Goal: Task Accomplishment & Management: Manage account settings

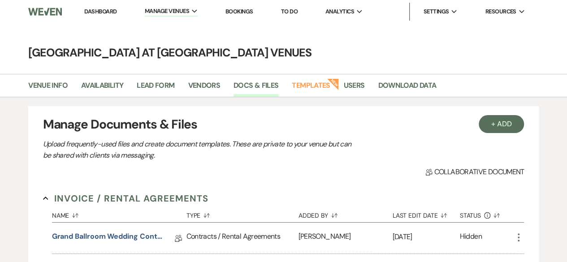
click at [97, 11] on link "Dashboard" at bounding box center [100, 12] width 32 height 8
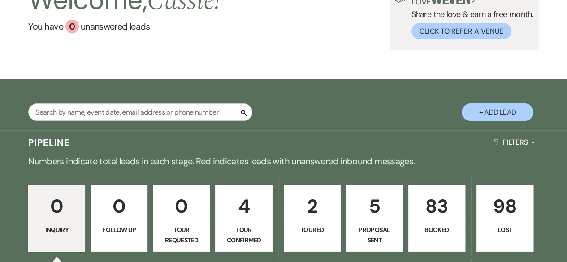
scroll to position [179, 0]
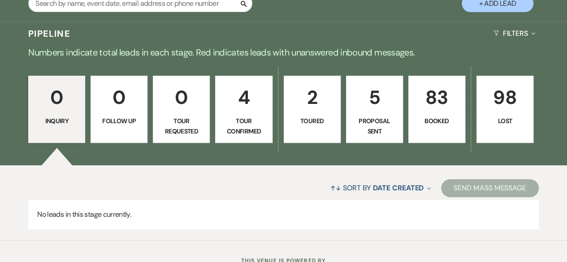
click at [428, 125] on p "Booked" at bounding box center [436, 121] width 45 height 10
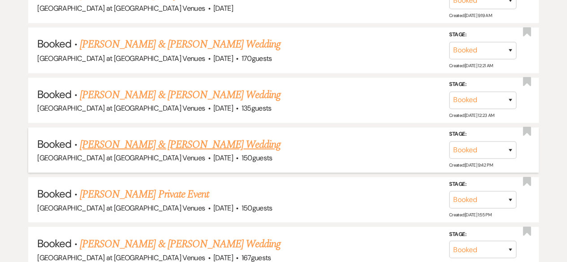
scroll to position [4175, 0]
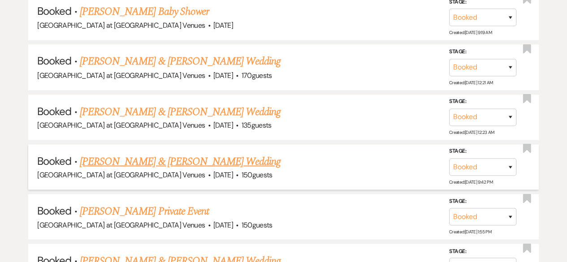
click at [178, 153] on link "[PERSON_NAME] & [PERSON_NAME] Wedding" at bounding box center [180, 161] width 201 height 16
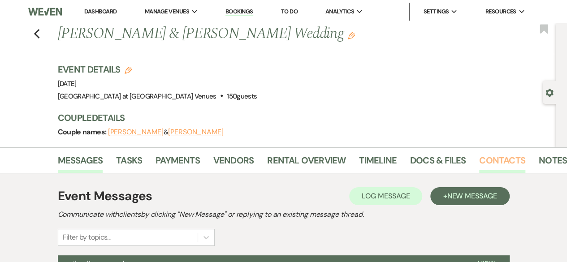
click at [503, 161] on link "Contacts" at bounding box center [502, 163] width 46 height 20
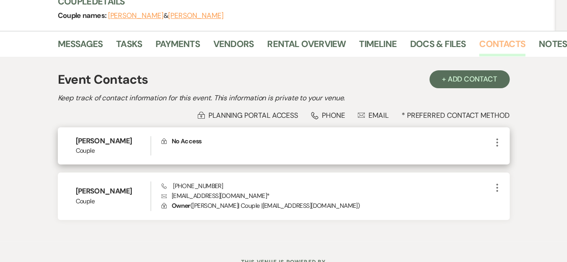
scroll to position [153, 0]
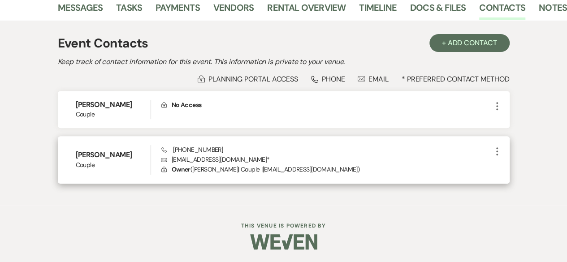
drag, startPoint x: 171, startPoint y: 157, endPoint x: 272, endPoint y: 163, distance: 100.5
click at [272, 163] on p "Envelope [EMAIL_ADDRESS][DOMAIN_NAME] *" at bounding box center [326, 160] width 330 height 10
copy p "[EMAIL_ADDRESS][DOMAIN_NAME]"
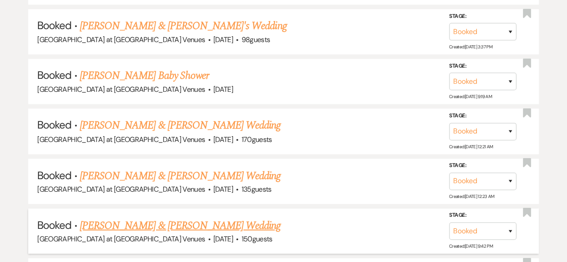
scroll to position [4085, 0]
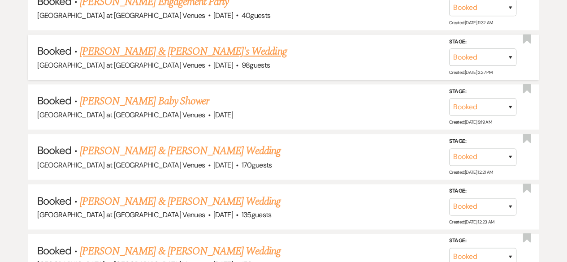
click at [149, 43] on link "[PERSON_NAME] & [PERSON_NAME]'s Wedding" at bounding box center [183, 51] width 207 height 16
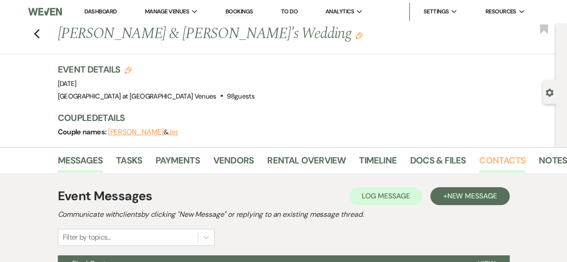
click at [486, 159] on link "Contacts" at bounding box center [502, 163] width 46 height 20
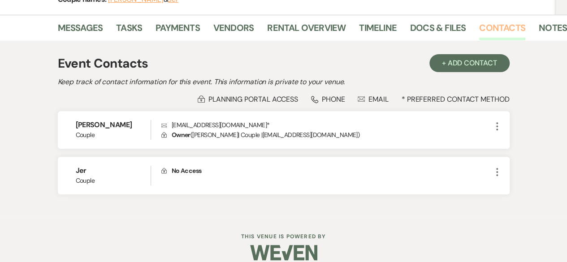
scroll to position [134, 0]
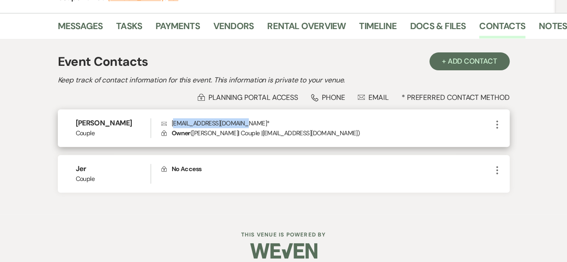
drag, startPoint x: 172, startPoint y: 124, endPoint x: 241, endPoint y: 122, distance: 69.5
click at [241, 122] on p "Envelope [EMAIL_ADDRESS][DOMAIN_NAME] *" at bounding box center [326, 123] width 330 height 10
drag, startPoint x: 177, startPoint y: 123, endPoint x: 241, endPoint y: 122, distance: 64.1
click at [241, 122] on p "Envelope [EMAIL_ADDRESS][DOMAIN_NAME] *" at bounding box center [326, 123] width 330 height 10
copy p "[EMAIL_ADDRESS][DOMAIN_NAME]"
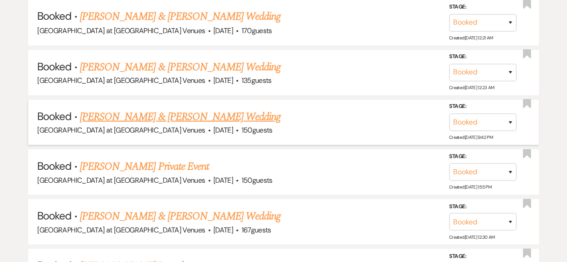
scroll to position [4265, 0]
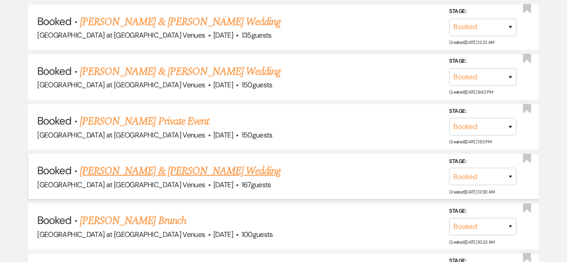
click at [161, 163] on link "[PERSON_NAME] & [PERSON_NAME] Wedding" at bounding box center [180, 171] width 201 height 16
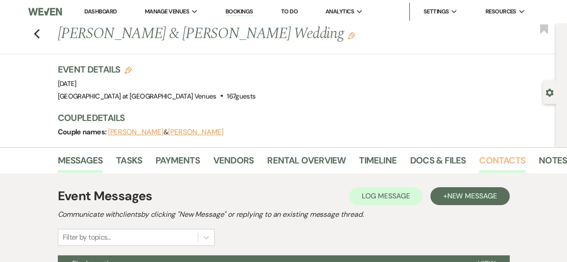
click at [484, 155] on link "Contacts" at bounding box center [502, 163] width 46 height 20
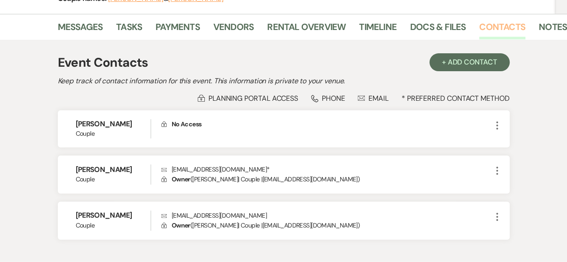
scroll to position [134, 0]
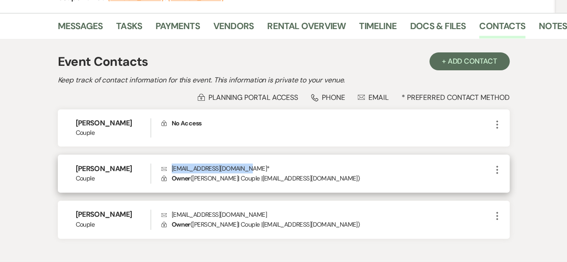
drag, startPoint x: 172, startPoint y: 166, endPoint x: 246, endPoint y: 166, distance: 74.4
click at [246, 166] on p "Envelope [EMAIL_ADDRESS][DOMAIN_NAME] *" at bounding box center [326, 169] width 330 height 10
copy p "[EMAIL_ADDRESS][DOMAIN_NAME]"
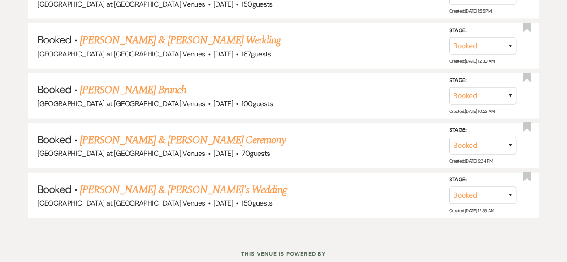
scroll to position [4399, 0]
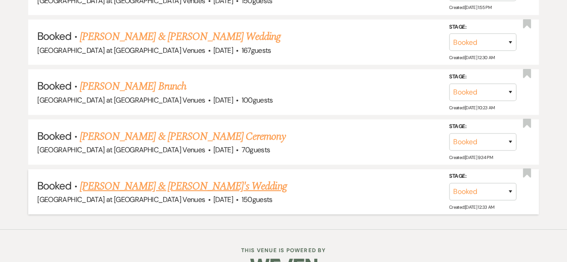
click at [167, 178] on link "[PERSON_NAME] & [PERSON_NAME]'s Wedding" at bounding box center [183, 186] width 207 height 16
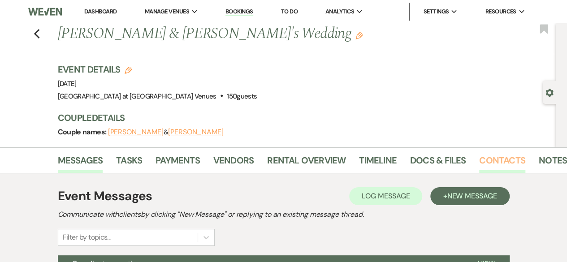
click at [495, 162] on link "Contacts" at bounding box center [502, 163] width 46 height 20
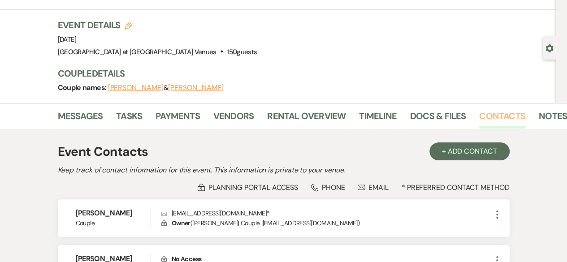
scroll to position [134, 0]
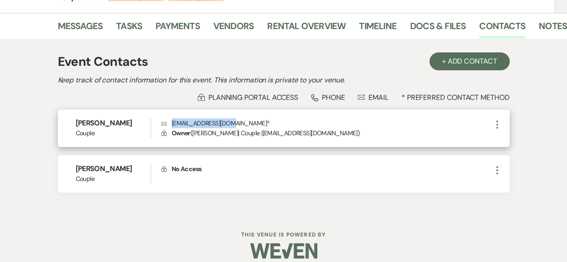
drag, startPoint x: 171, startPoint y: 123, endPoint x: 233, endPoint y: 120, distance: 61.9
click at [233, 120] on p "Envelope [EMAIL_ADDRESS][DOMAIN_NAME] *" at bounding box center [326, 123] width 330 height 10
copy p "[EMAIL_ADDRESS][DOMAIN_NAME]"
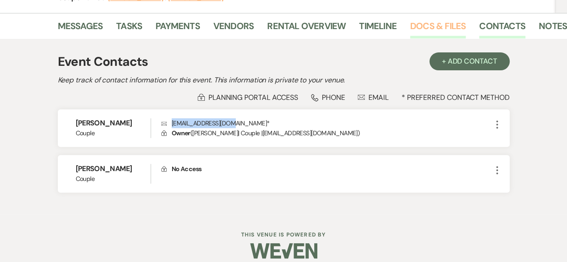
click at [425, 22] on link "Docs & Files" at bounding box center [438, 29] width 56 height 20
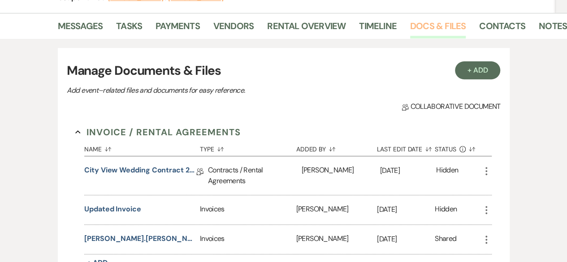
scroll to position [224, 0]
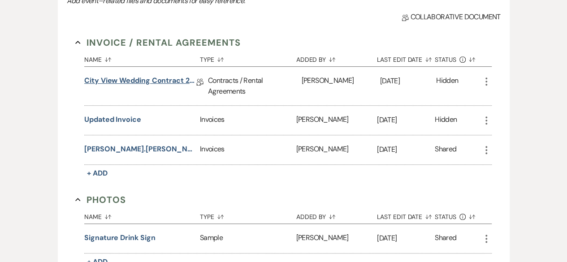
click at [137, 80] on link "City View Wedding Contract 2024" at bounding box center [140, 82] width 112 height 14
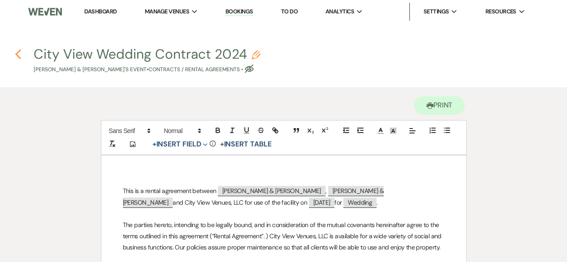
click at [18, 53] on icon "Previous" at bounding box center [18, 54] width 7 height 11
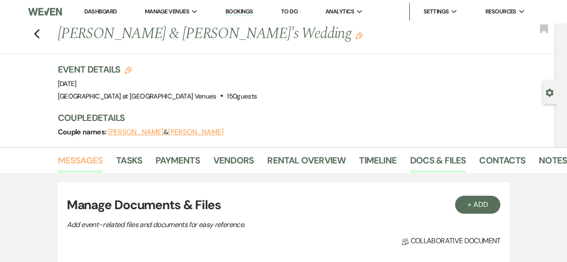
click at [91, 161] on link "Messages" at bounding box center [80, 163] width 45 height 20
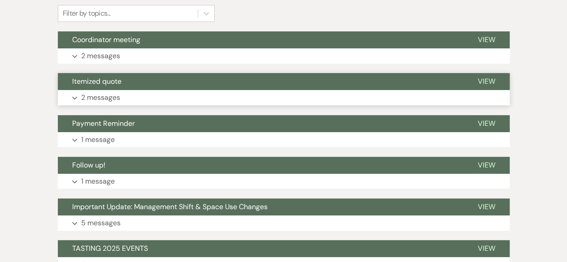
scroll to position [45, 0]
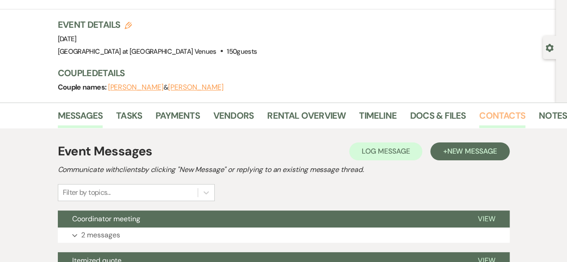
click at [506, 111] on link "Contacts" at bounding box center [502, 118] width 46 height 20
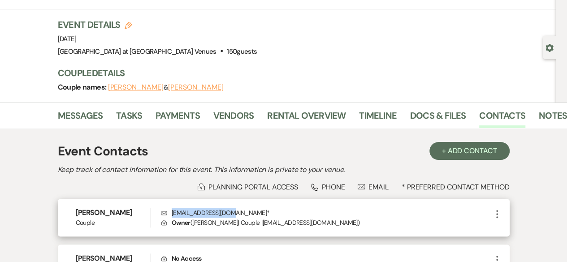
drag, startPoint x: 171, startPoint y: 212, endPoint x: 233, endPoint y: 211, distance: 61.8
click at [233, 211] on p "Envelope [EMAIL_ADDRESS][DOMAIN_NAME] *" at bounding box center [326, 213] width 330 height 10
copy p "[EMAIL_ADDRESS][DOMAIN_NAME]"
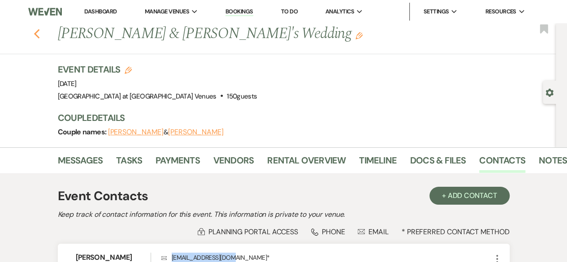
click at [39, 31] on icon "Previous" at bounding box center [37, 34] width 7 height 11
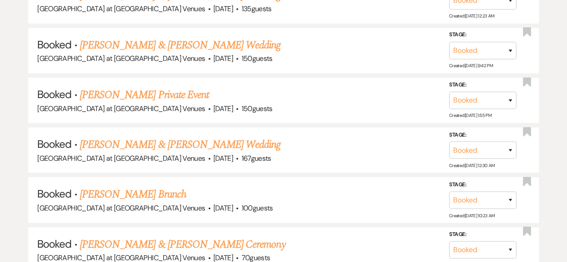
scroll to position [4265, 0]
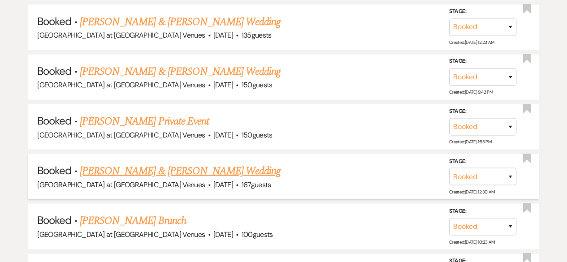
click at [170, 163] on link "[PERSON_NAME] & [PERSON_NAME] Wedding" at bounding box center [180, 171] width 201 height 16
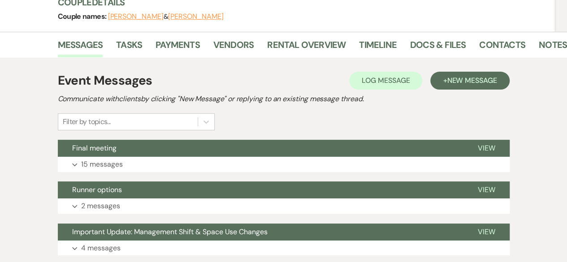
scroll to position [21, 0]
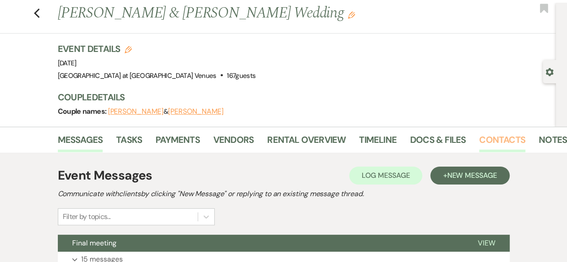
click at [491, 136] on link "Contacts" at bounding box center [502, 143] width 46 height 20
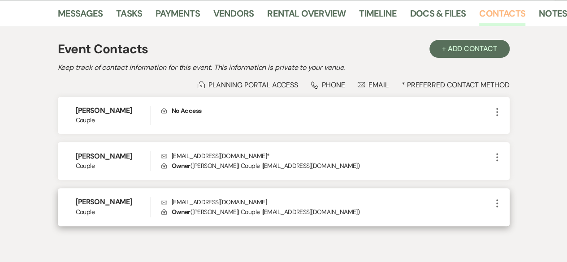
scroll to position [190, 0]
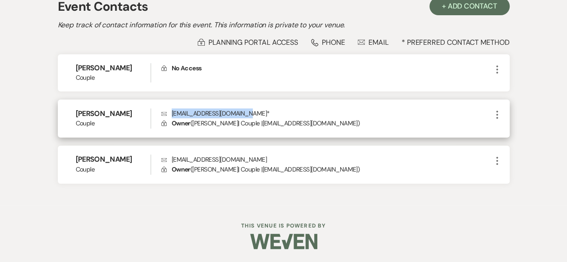
drag, startPoint x: 173, startPoint y: 112, endPoint x: 247, endPoint y: 114, distance: 74.4
click at [247, 114] on p "Envelope [EMAIL_ADDRESS][DOMAIN_NAME] *" at bounding box center [326, 113] width 330 height 10
copy p "[EMAIL_ADDRESS][DOMAIN_NAME]"
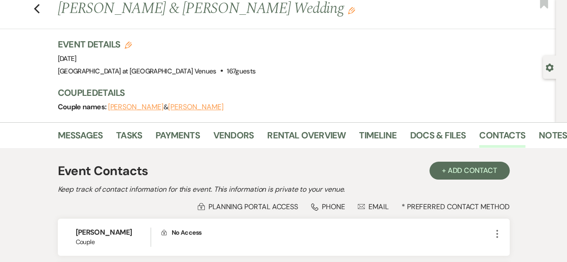
scroll to position [0, 0]
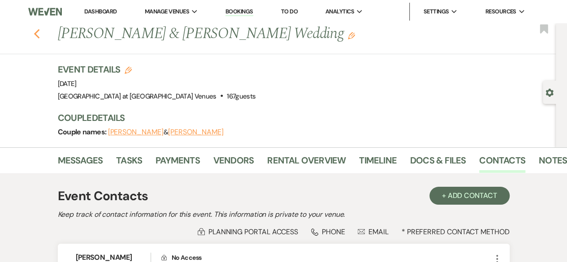
click at [39, 39] on icon "Previous" at bounding box center [37, 34] width 7 height 11
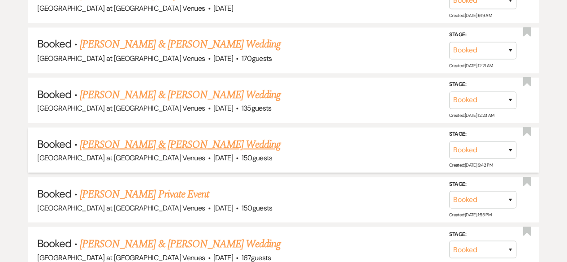
scroll to position [4175, 0]
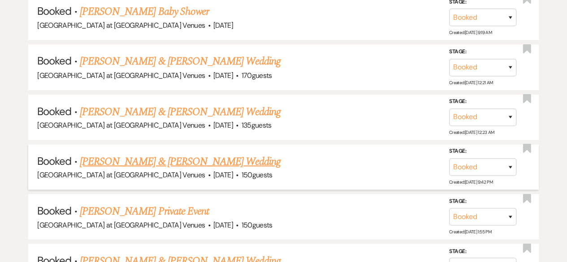
click at [158, 153] on link "[PERSON_NAME] & [PERSON_NAME] Wedding" at bounding box center [180, 161] width 201 height 16
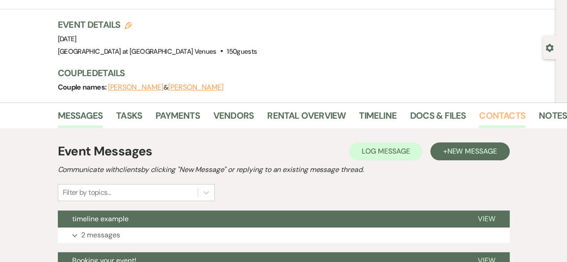
scroll to position [2, 0]
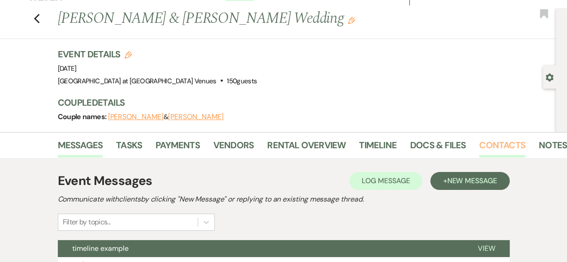
click at [501, 110] on div "Previous [PERSON_NAME] & [PERSON_NAME] Wedding Edit Bookmark Gear Settings Even…" at bounding box center [283, 188] width 567 height 361
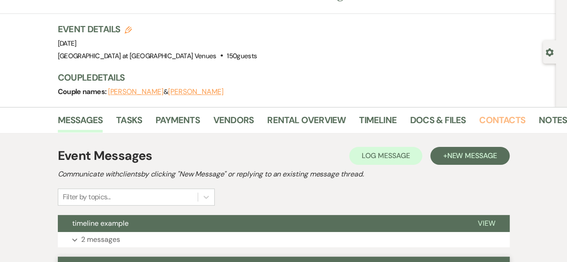
scroll to position [134, 0]
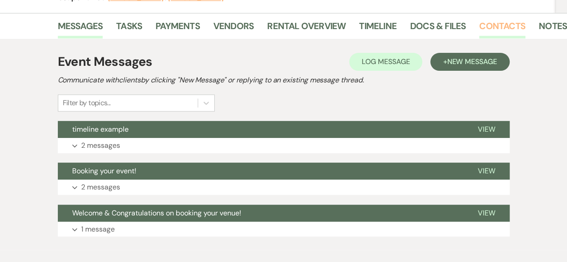
click at [485, 26] on link "Contacts" at bounding box center [502, 29] width 46 height 20
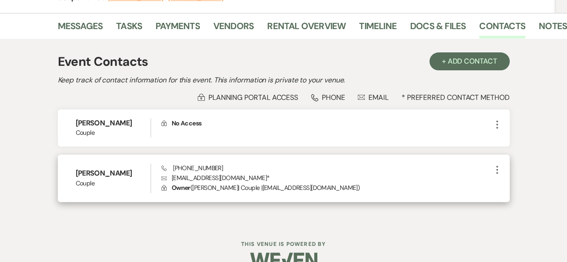
drag, startPoint x: 172, startPoint y: 176, endPoint x: 271, endPoint y: 179, distance: 98.6
click at [271, 179] on p "Envelope [EMAIL_ADDRESS][DOMAIN_NAME] *" at bounding box center [326, 178] width 330 height 10
copy p "[EMAIL_ADDRESS][DOMAIN_NAME]"
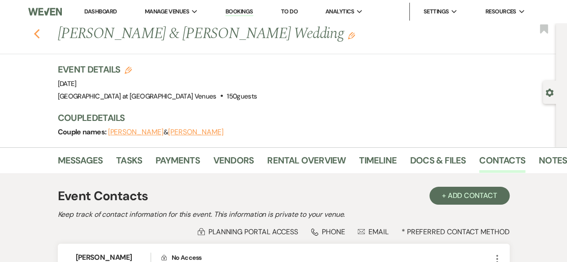
click at [40, 34] on icon "Previous" at bounding box center [37, 34] width 7 height 11
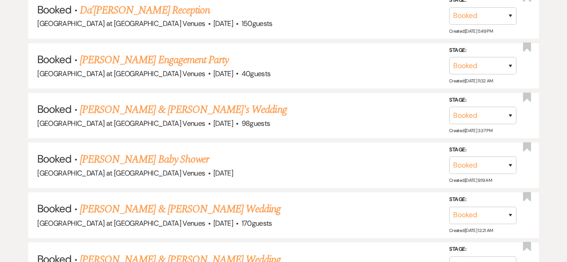
scroll to position [3996, 0]
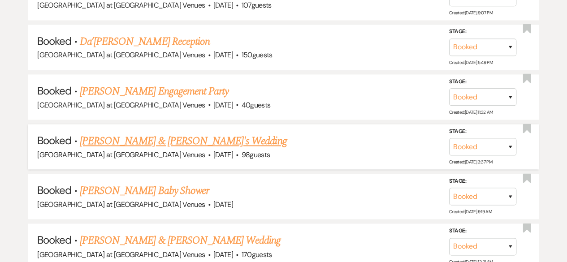
click at [118, 133] on link "[PERSON_NAME] & [PERSON_NAME]'s Wedding" at bounding box center [183, 141] width 207 height 16
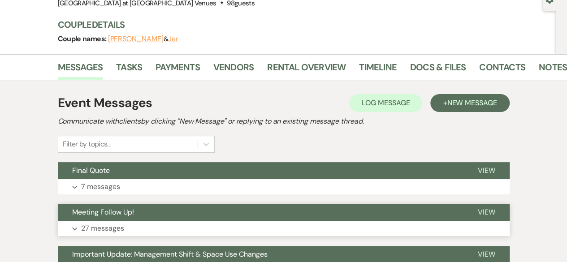
scroll to position [30, 0]
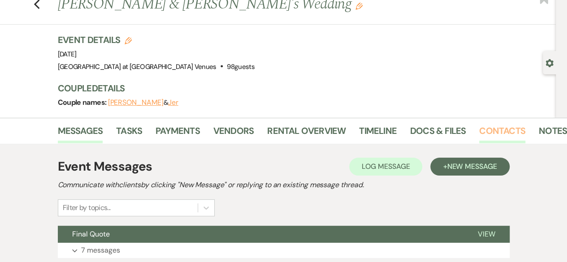
click at [511, 127] on link "Contacts" at bounding box center [502, 134] width 46 height 20
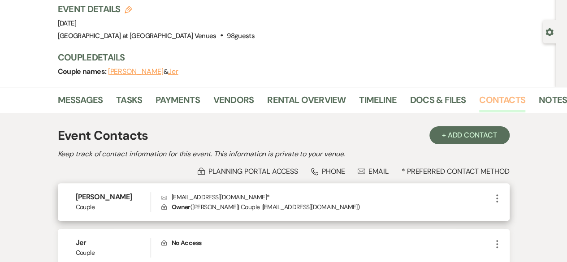
scroll to position [74, 0]
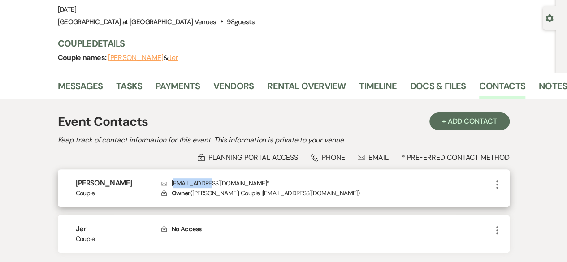
drag, startPoint x: 172, startPoint y: 181, endPoint x: 203, endPoint y: 184, distance: 31.4
click at [203, 184] on p "Envelope [EMAIL_ADDRESS][DOMAIN_NAME] *" at bounding box center [326, 183] width 330 height 10
click at [169, 184] on p "Envelope [EMAIL_ADDRESS][DOMAIN_NAME] *" at bounding box center [326, 183] width 330 height 10
drag, startPoint x: 171, startPoint y: 181, endPoint x: 240, endPoint y: 184, distance: 69.1
click at [240, 184] on p "Envelope [EMAIL_ADDRESS][DOMAIN_NAME] *" at bounding box center [326, 183] width 330 height 10
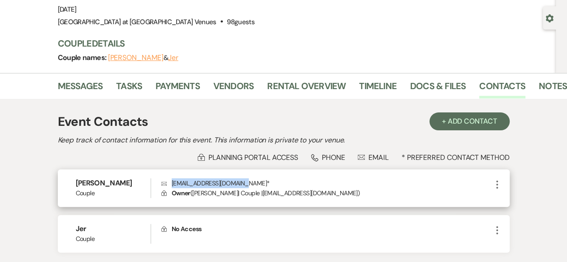
copy p "[EMAIL_ADDRESS][DOMAIN_NAME]"
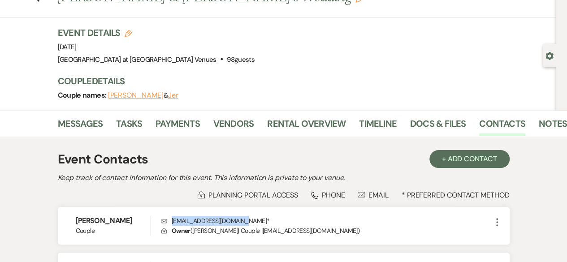
scroll to position [0, 0]
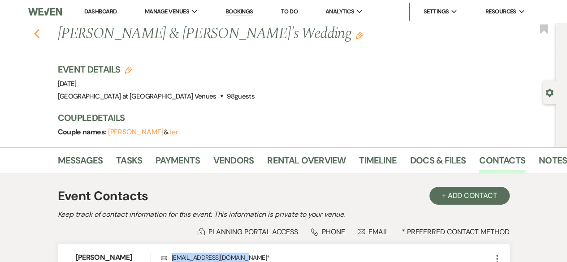
click at [38, 31] on icon "Previous" at bounding box center [37, 34] width 7 height 11
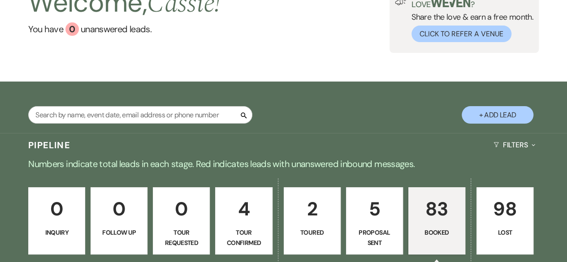
scroll to position [179, 0]
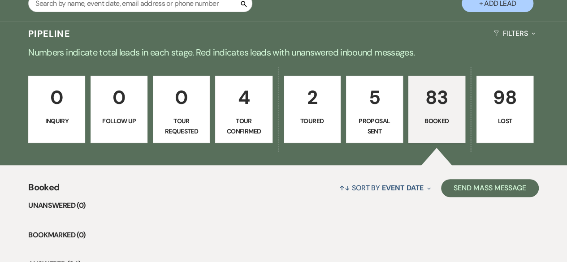
click at [382, 109] on p "5" at bounding box center [374, 97] width 45 height 30
select select "6"
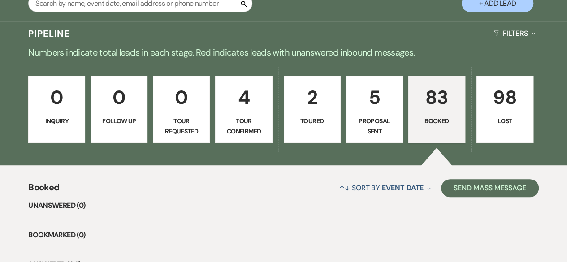
select select "6"
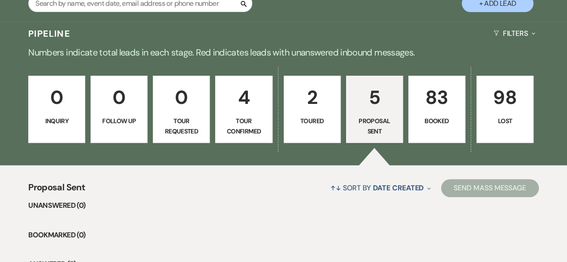
scroll to position [358, 0]
